Goal: Information Seeking & Learning: Learn about a topic

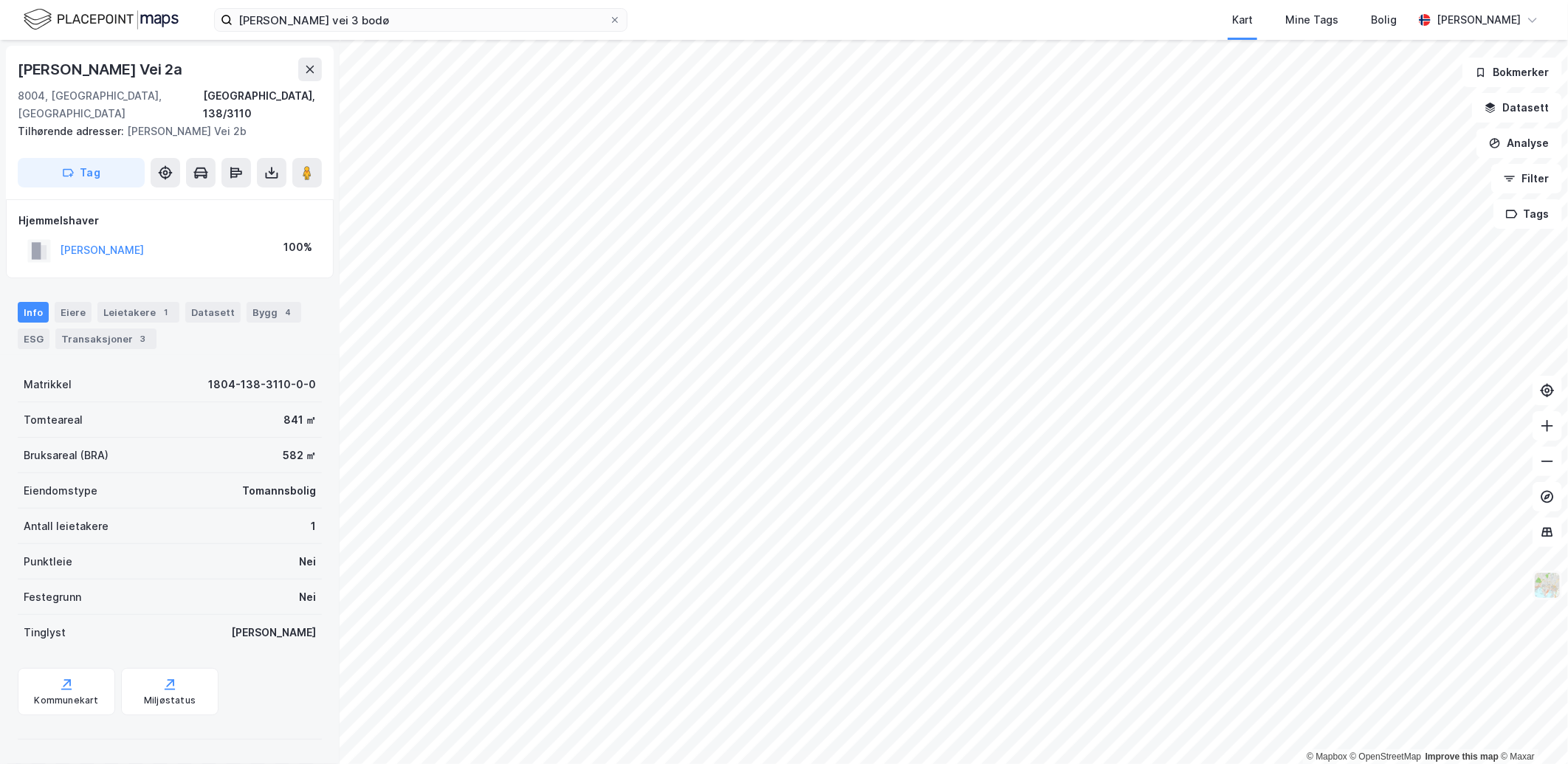
click at [1538, 581] on img at bounding box center [1547, 585] width 28 height 28
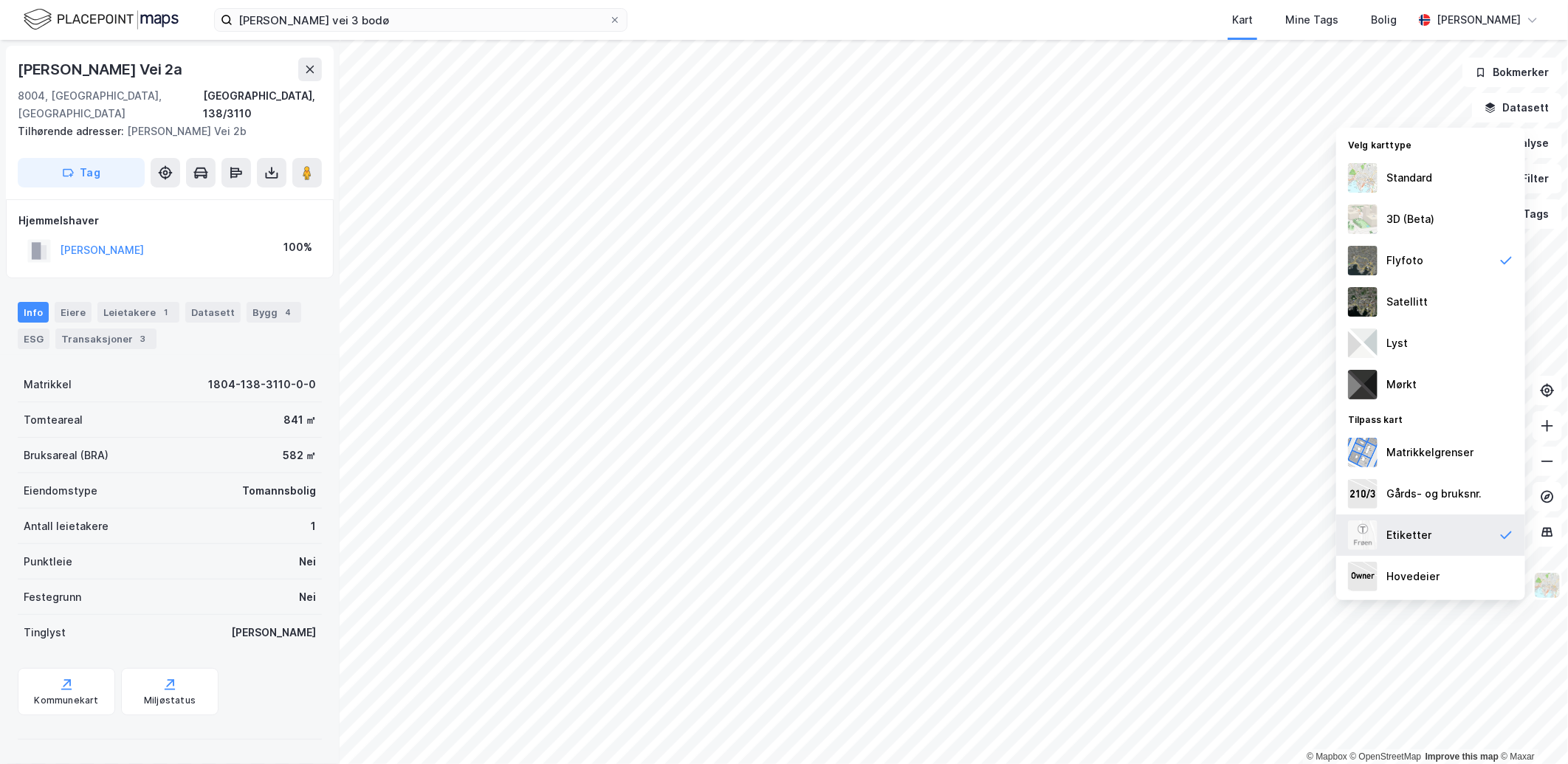
click at [1471, 526] on div "Etiketter" at bounding box center [1431, 535] width 189 height 41
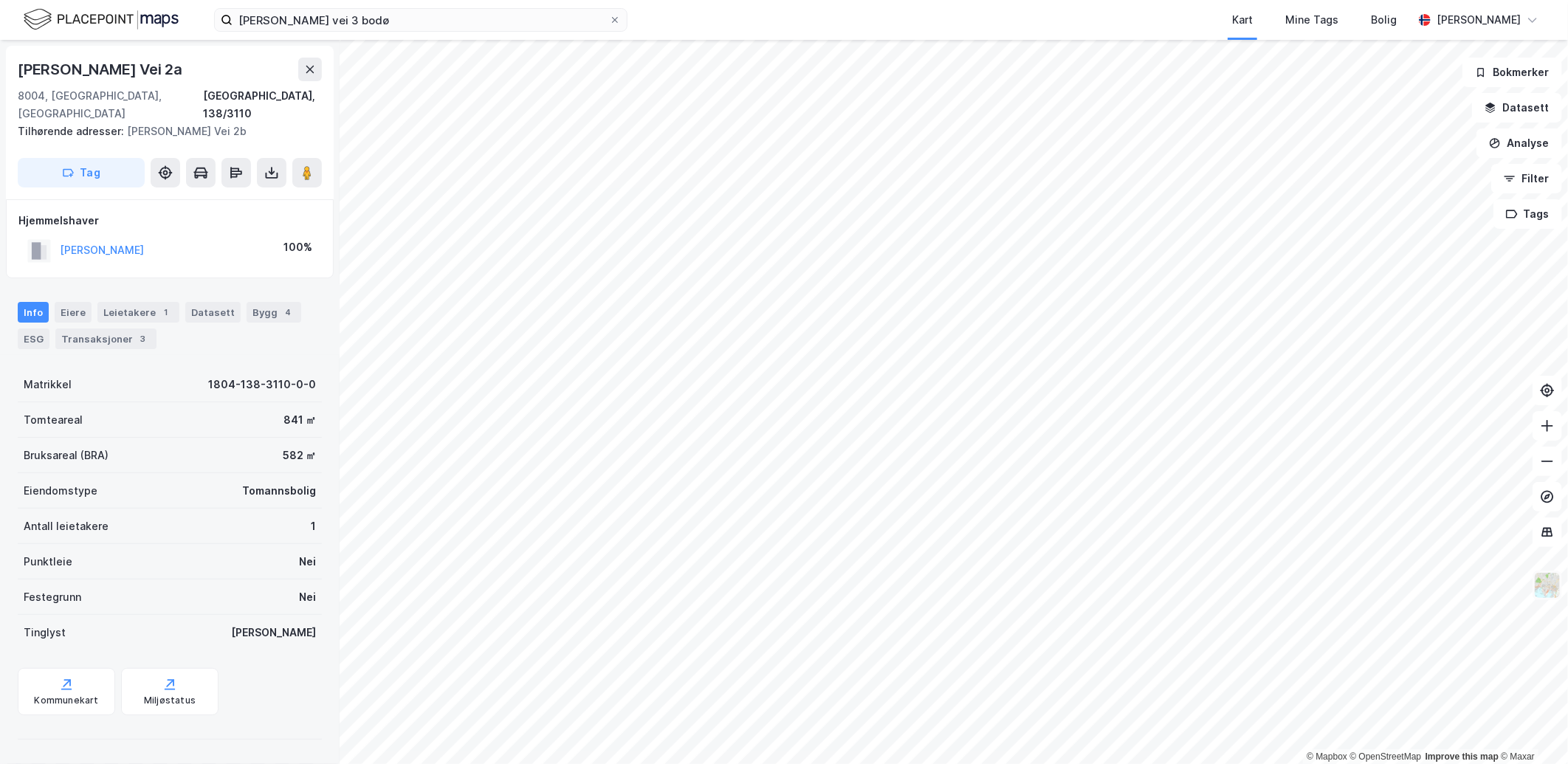
click at [1544, 573] on img at bounding box center [1547, 585] width 28 height 28
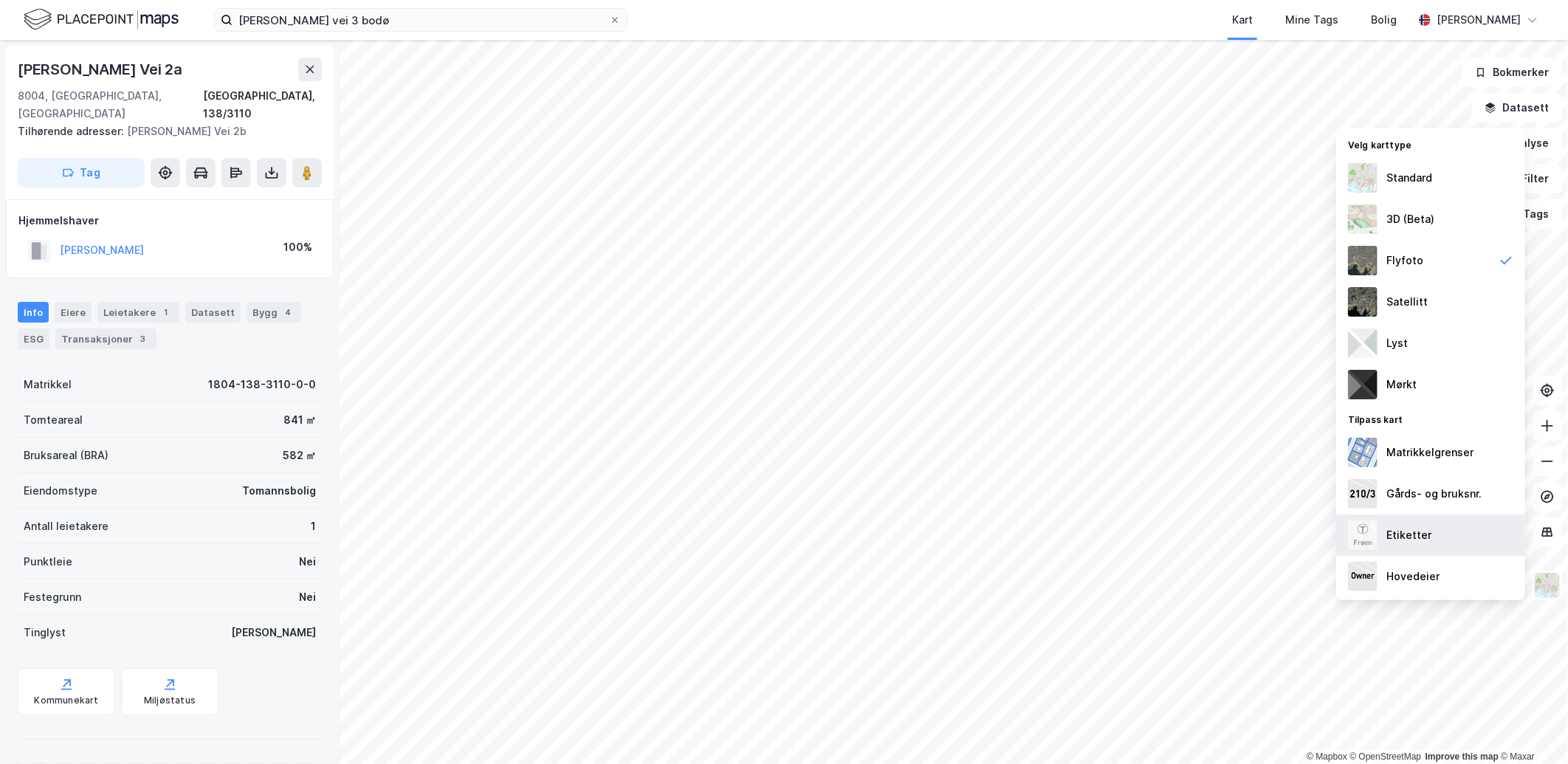
click at [1433, 532] on div "Etiketter" at bounding box center [1431, 535] width 189 height 41
